Goal: Task Accomplishment & Management: Manage account settings

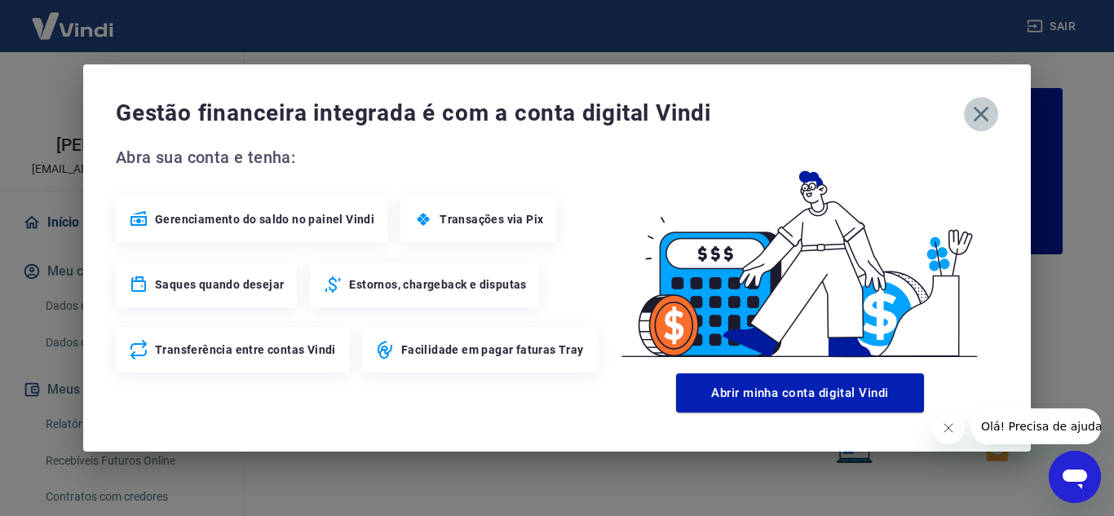
click at [986, 114] on icon "button" at bounding box center [981, 114] width 26 height 26
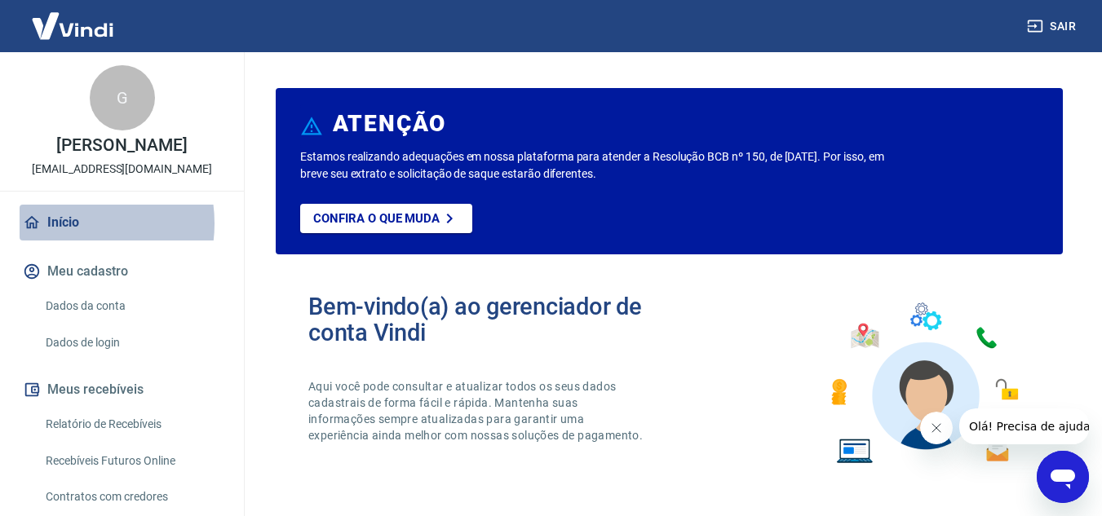
click at [69, 241] on link "Início" at bounding box center [122, 223] width 205 height 36
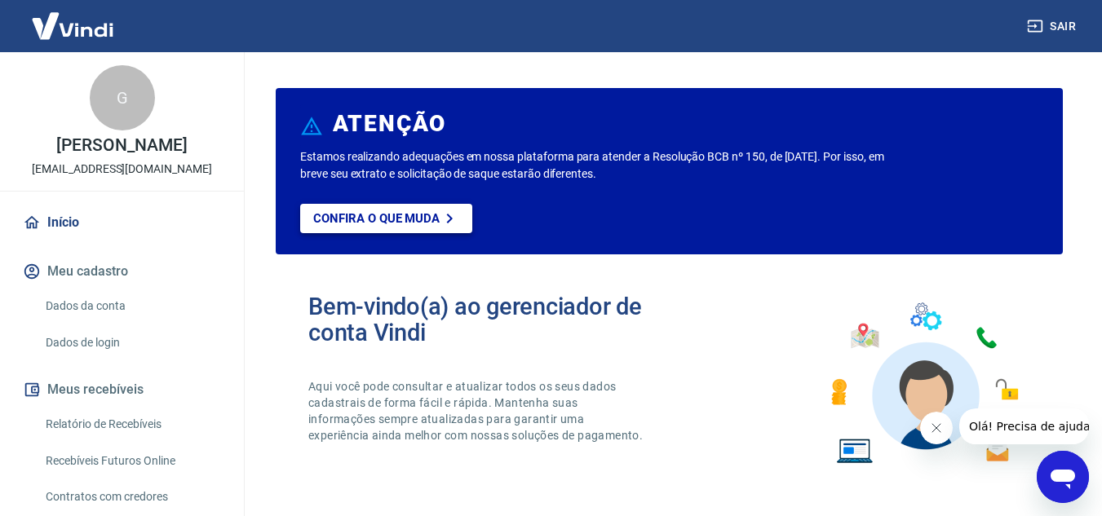
click at [382, 216] on p "Confira o que muda" at bounding box center [376, 218] width 126 height 15
click at [75, 21] on img at bounding box center [73, 26] width 106 height 50
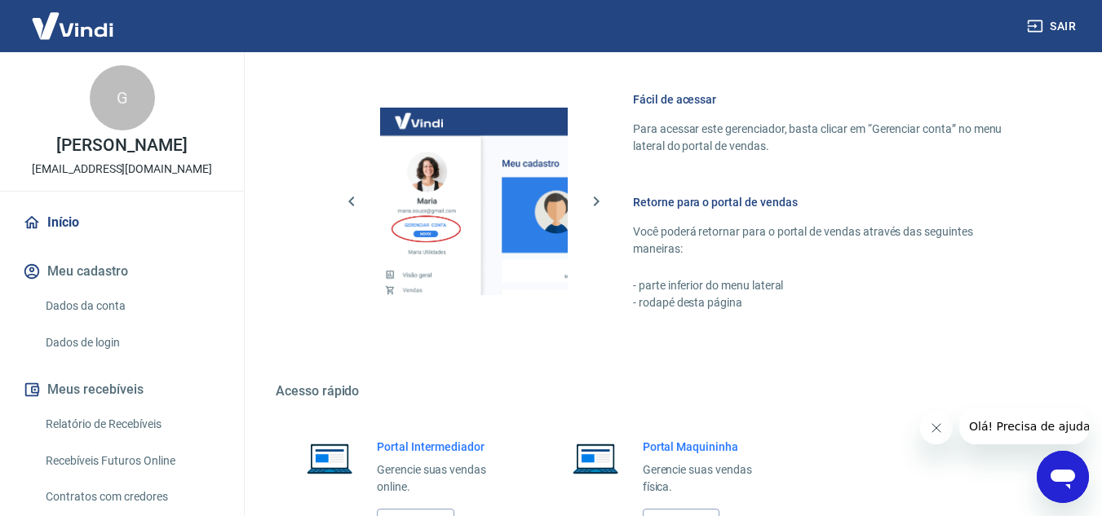
scroll to position [991, 0]
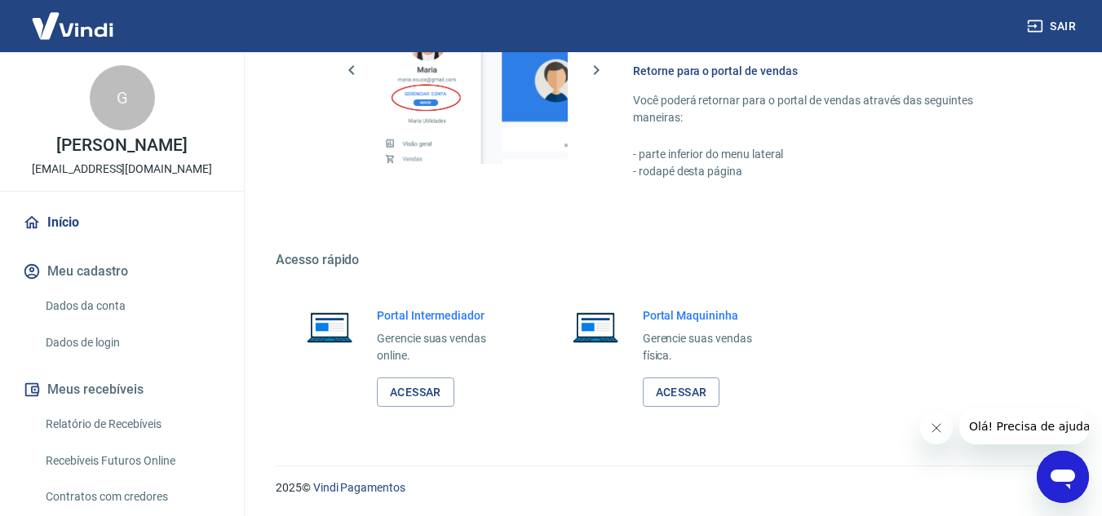
drag, startPoint x: 1108, startPoint y: 93, endPoint x: 4, endPoint y: 16, distance: 1107.0
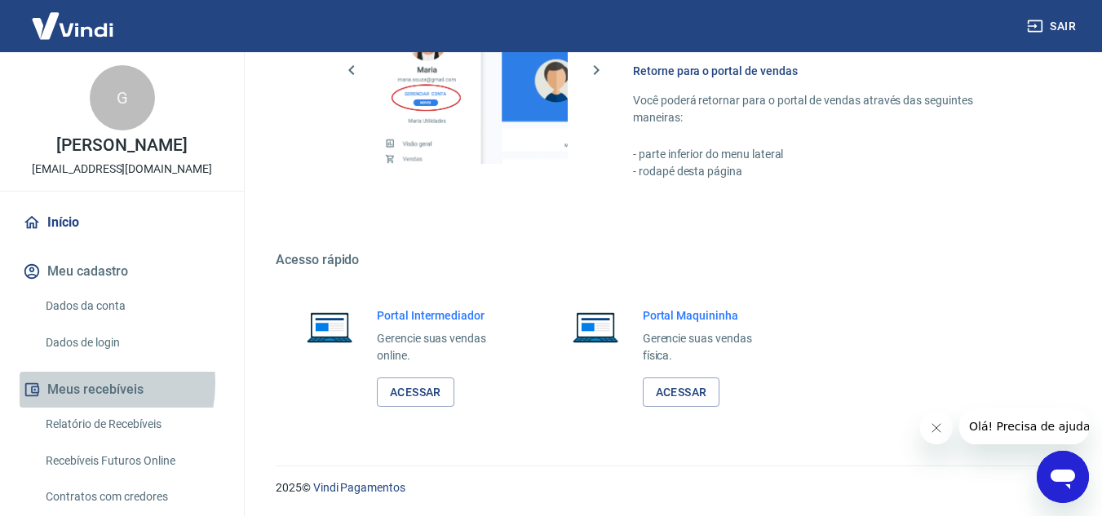
click at [76, 400] on button "Meus recebíveis" at bounding box center [122, 390] width 205 height 36
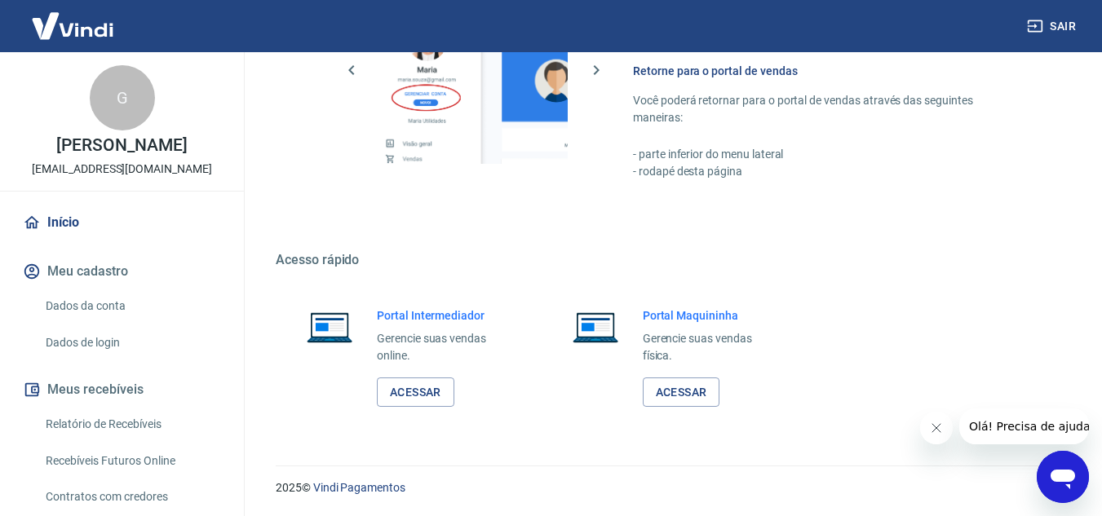
click at [84, 435] on link "Relatório de Recebíveis" at bounding box center [131, 424] width 185 height 33
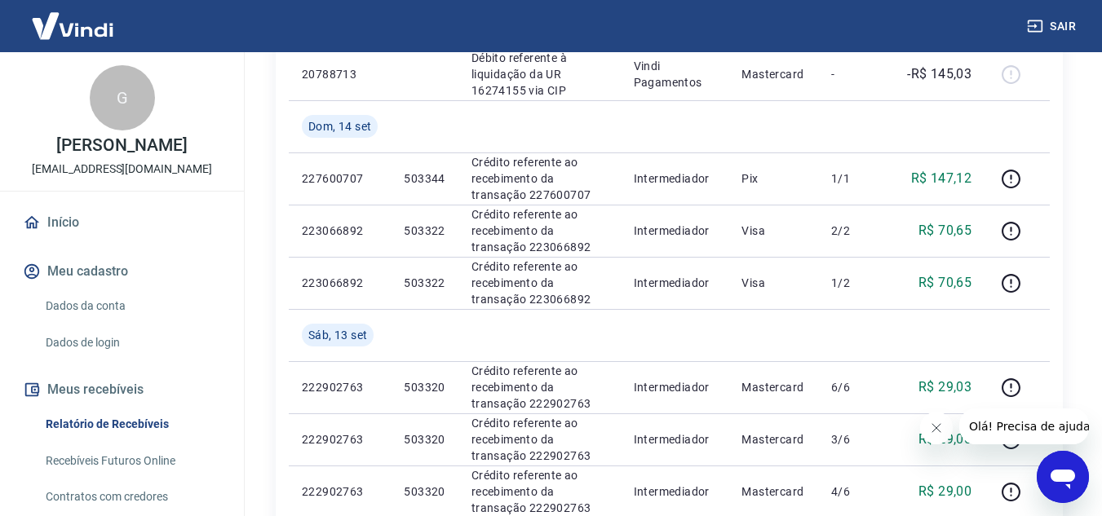
scroll to position [258, 0]
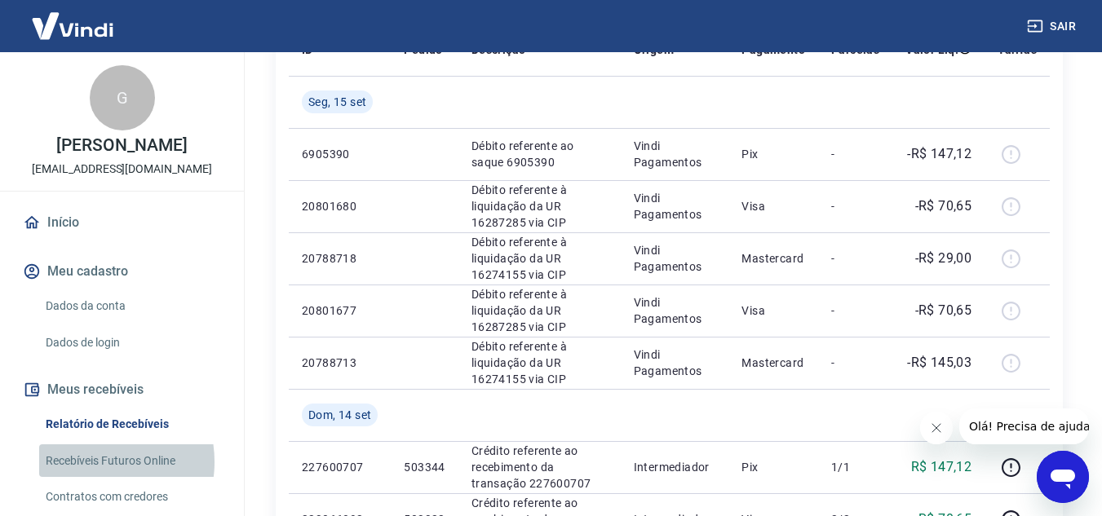
click at [88, 478] on link "Recebíveis Futuros Online" at bounding box center [131, 461] width 185 height 33
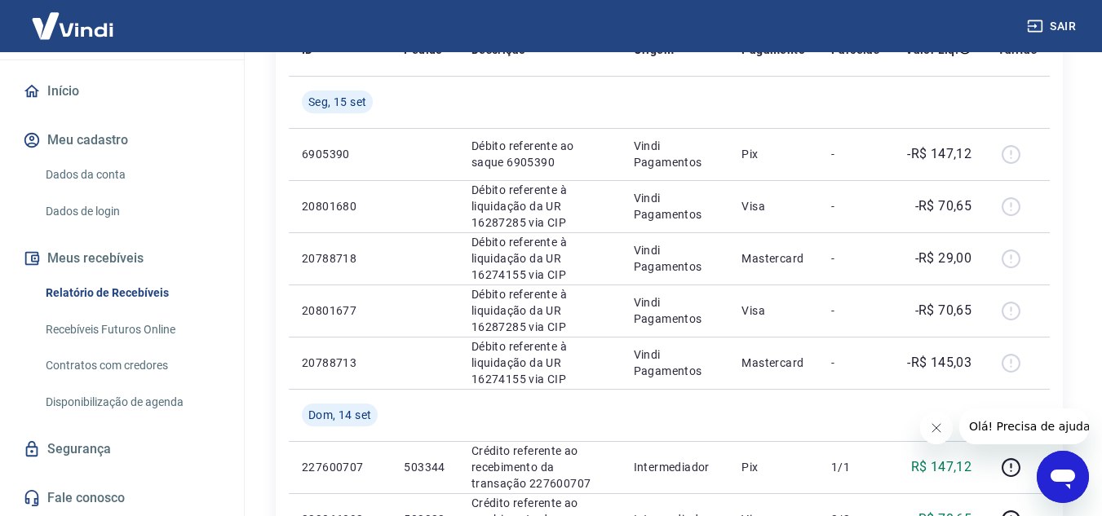
click at [1061, 22] on button "Sair" at bounding box center [1053, 26] width 59 height 30
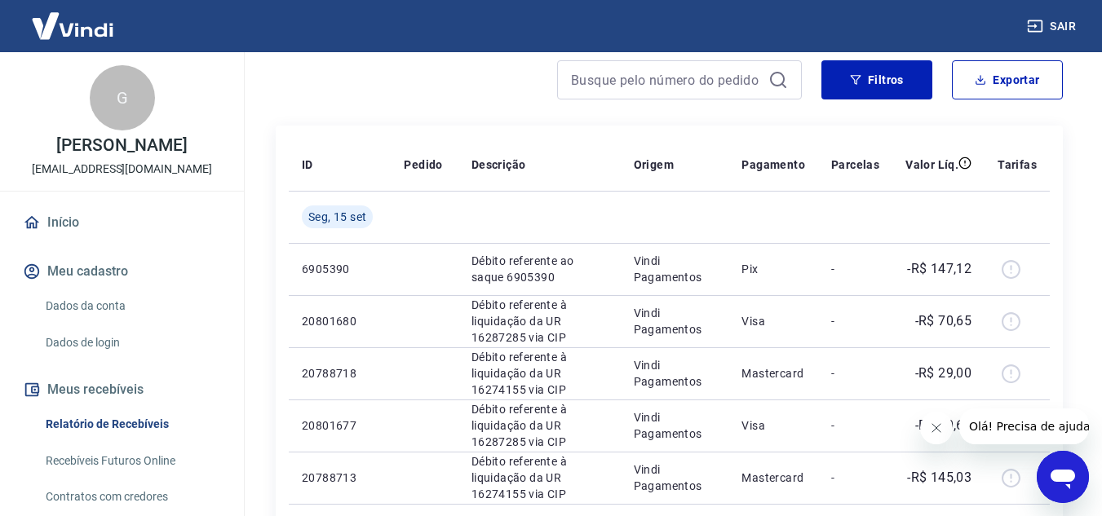
scroll to position [134, 0]
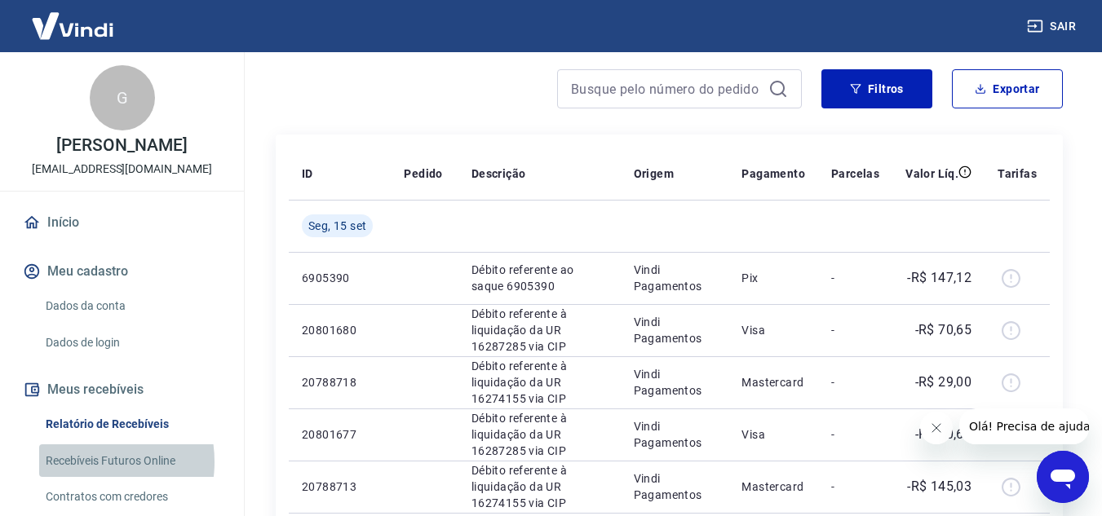
click at [80, 478] on link "Recebíveis Futuros Online" at bounding box center [131, 461] width 185 height 33
